Goal: Information Seeking & Learning: Find contact information

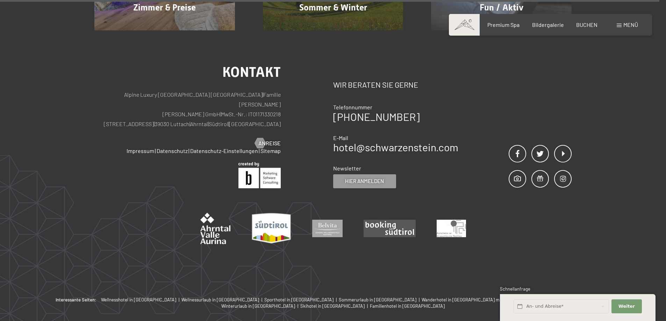
scroll to position [3489, 0]
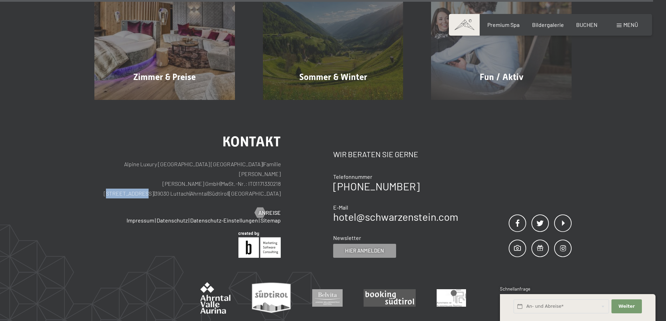
drag, startPoint x: 150, startPoint y: 152, endPoint x: 183, endPoint y: 148, distance: 33.0
click at [183, 159] on p "Alpine Luxury [GEOGRAPHIC_DATA] SCHWARZENSTEIN | Familie [PERSON_NAME] [PERSON_…" at bounding box center [187, 178] width 186 height 39
copy p "[STREET_ADDRESS]"
drag, startPoint x: 346, startPoint y: 183, endPoint x: 461, endPoint y: 180, distance: 115.3
click at [461, 180] on div "Kontakt Wir beraten Sie gerne Telefonnummer [PHONE_NUMBER] E-Mail hotel@ no-spa…" at bounding box center [452, 196] width 239 height 123
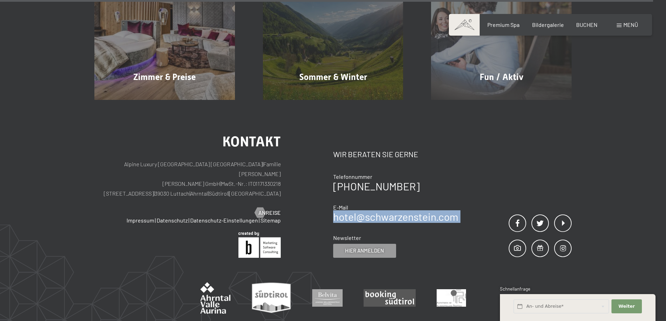
drag, startPoint x: 461, startPoint y: 180, endPoint x: 333, endPoint y: 181, distance: 128.2
click at [333, 181] on div "Kontakt Wir beraten Sie gerne Telefonnummer [PHONE_NUMBER] E-Mail hotel@ no-spa…" at bounding box center [452, 196] width 239 height 123
copy div "hotel@ no-spam. schwarzenstein. no-spam. com"
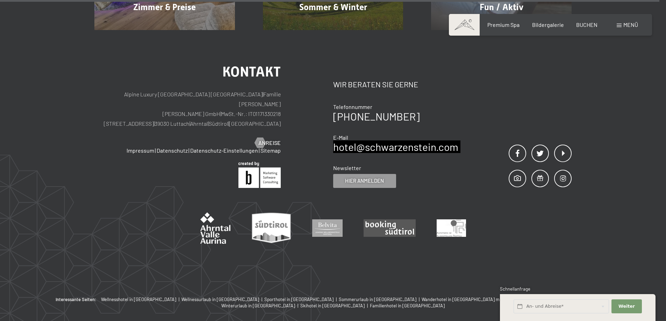
scroll to position [3524, 0]
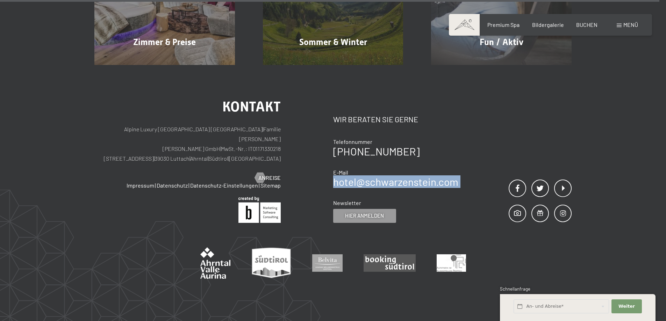
drag, startPoint x: 248, startPoint y: 106, endPoint x: 287, endPoint y: 104, distance: 38.8
click at [287, 104] on div "Kontakt Alpine Luxury SPA Resort SCHWARZENSTEIN | Familie [PERSON_NAME] [PERSON…" at bounding box center [213, 161] width 239 height 123
copy p "IT01171330218"
